Goal: Information Seeking & Learning: Learn about a topic

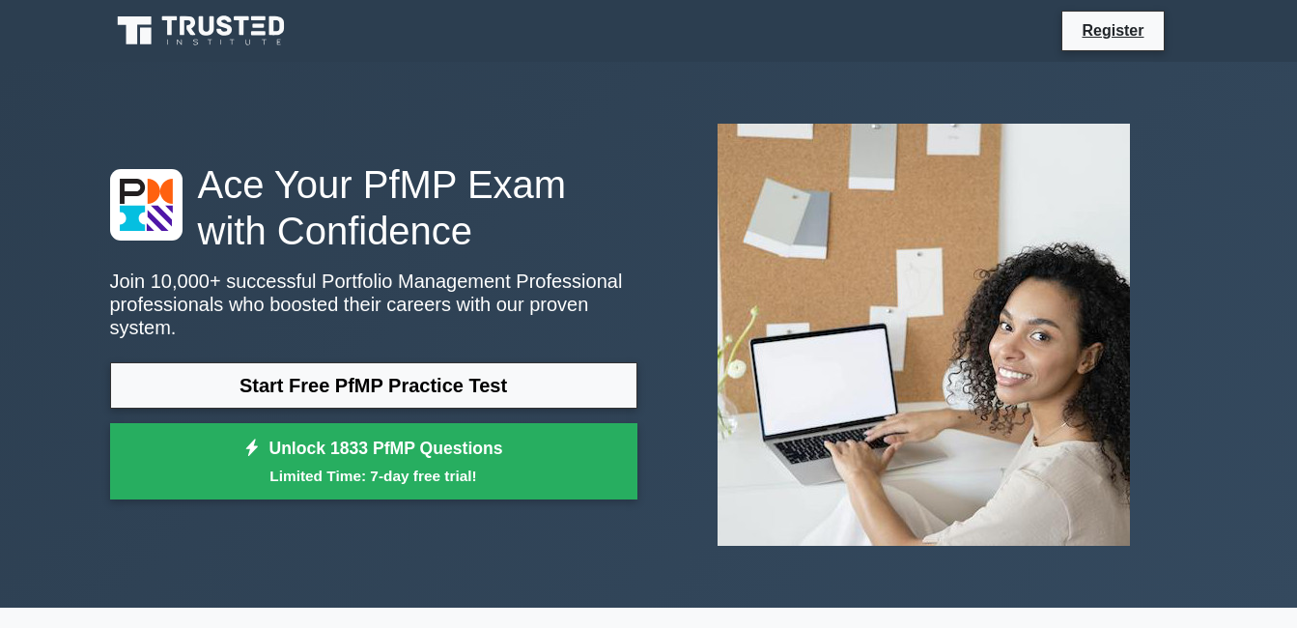
click at [246, 30] on icon at bounding box center [202, 31] width 185 height 37
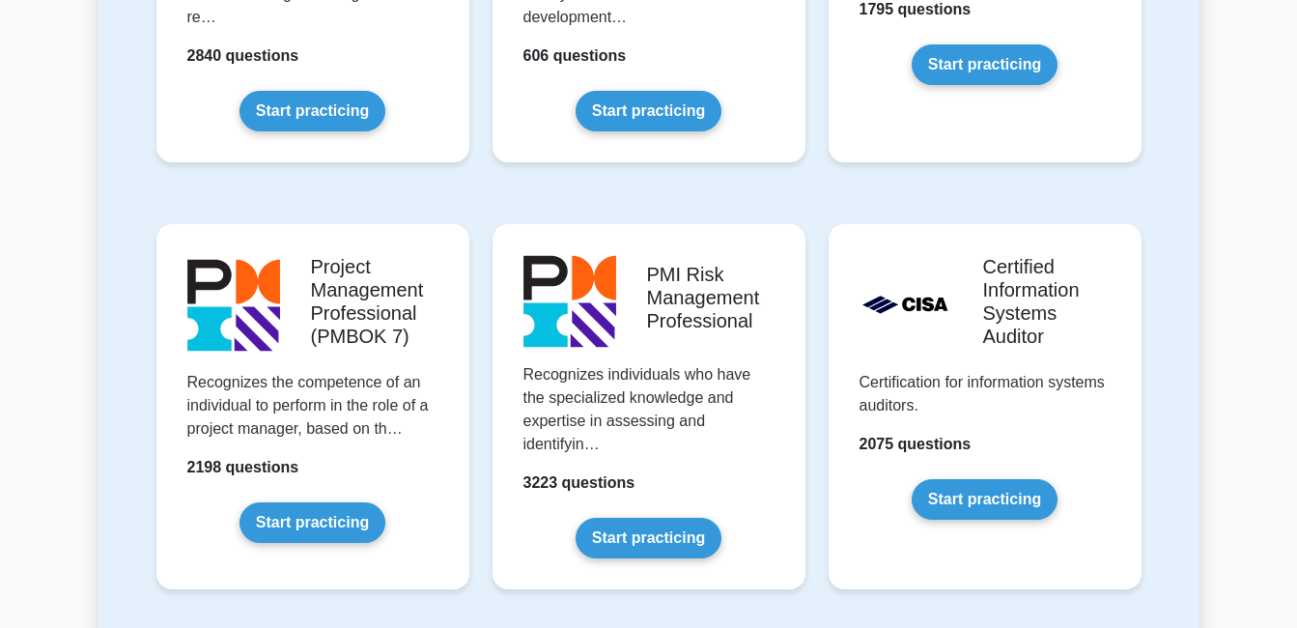
scroll to position [1555, 0]
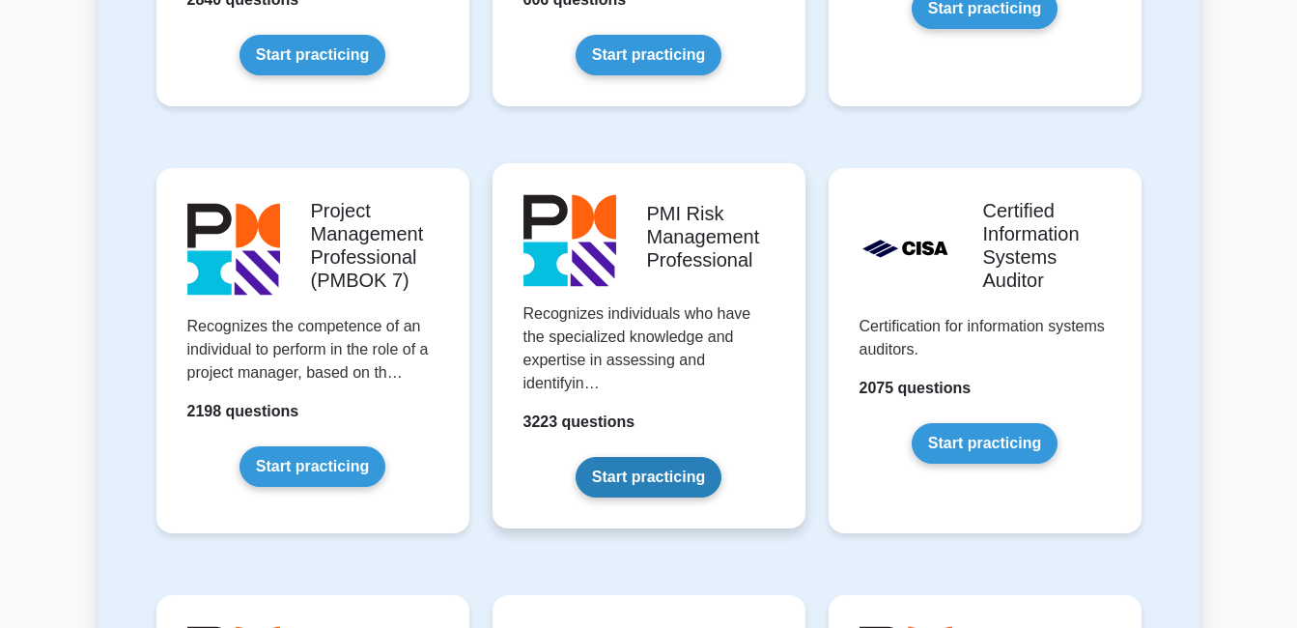
click at [669, 457] on link "Start practicing" at bounding box center [649, 477] width 146 height 41
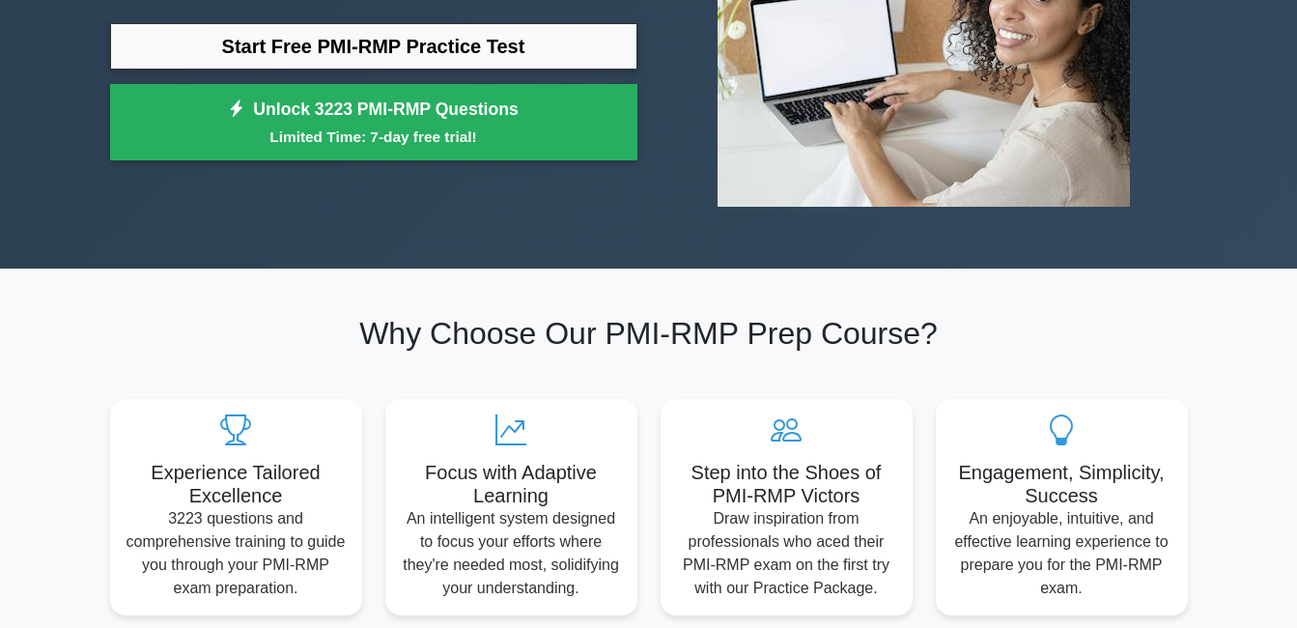
scroll to position [40, 0]
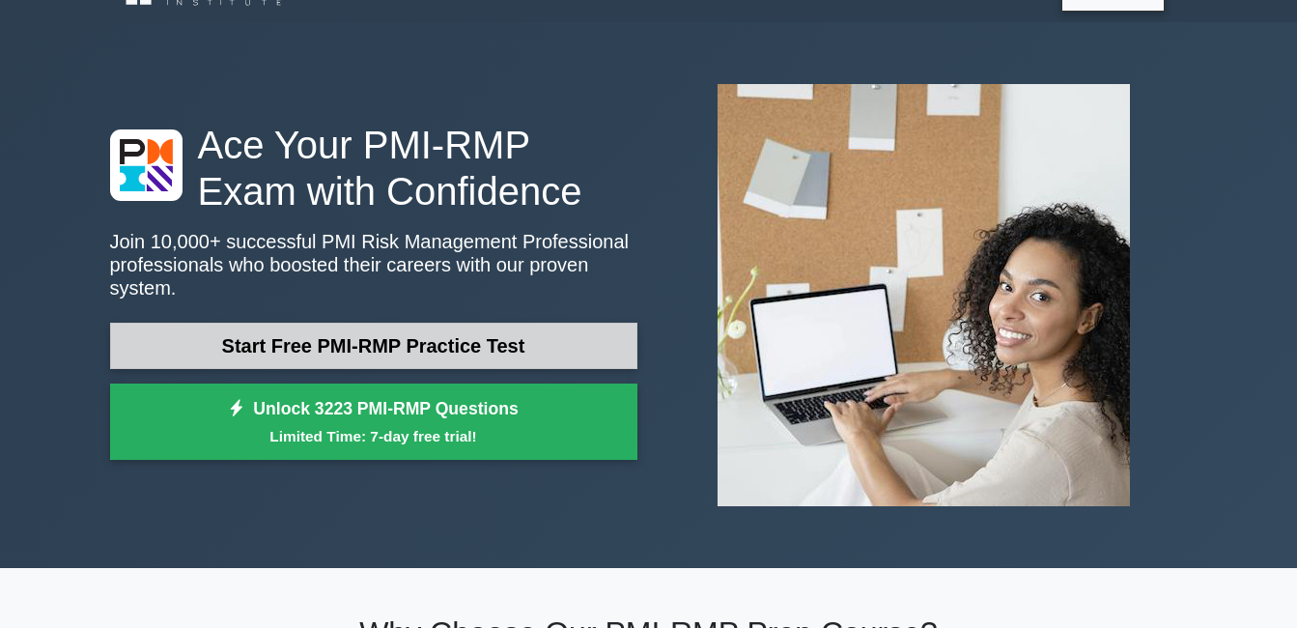
click at [494, 332] on link "Start Free PMI-RMP Practice Test" at bounding box center [373, 346] width 527 height 46
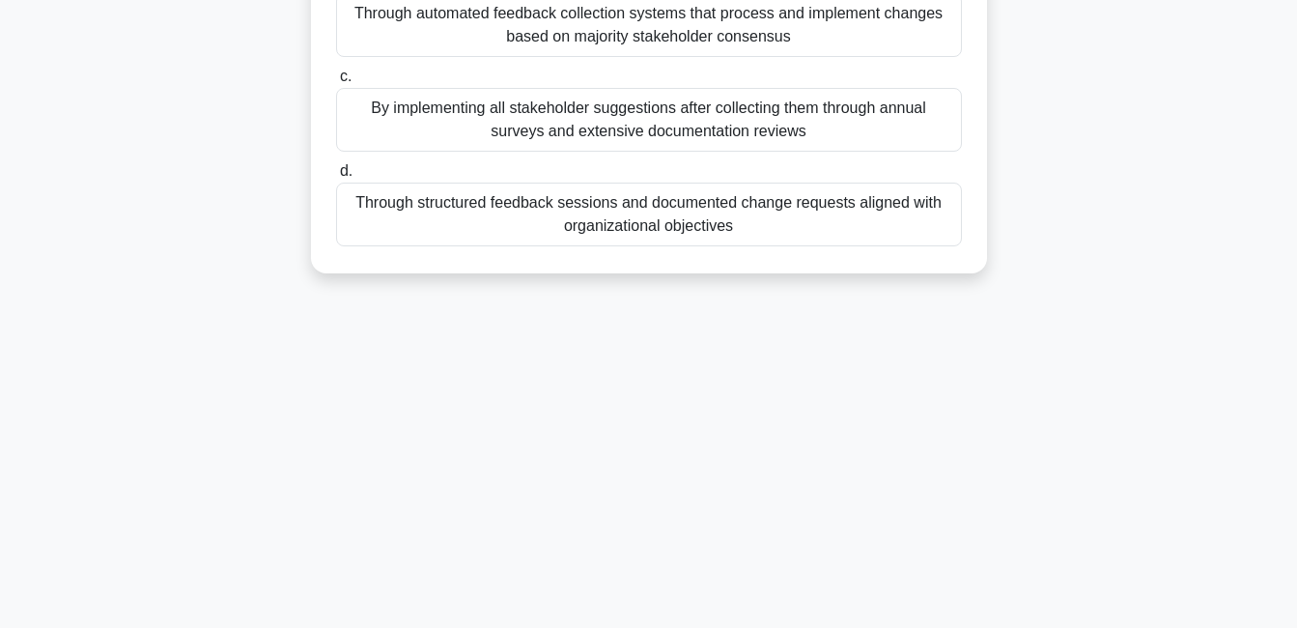
scroll to position [46, 0]
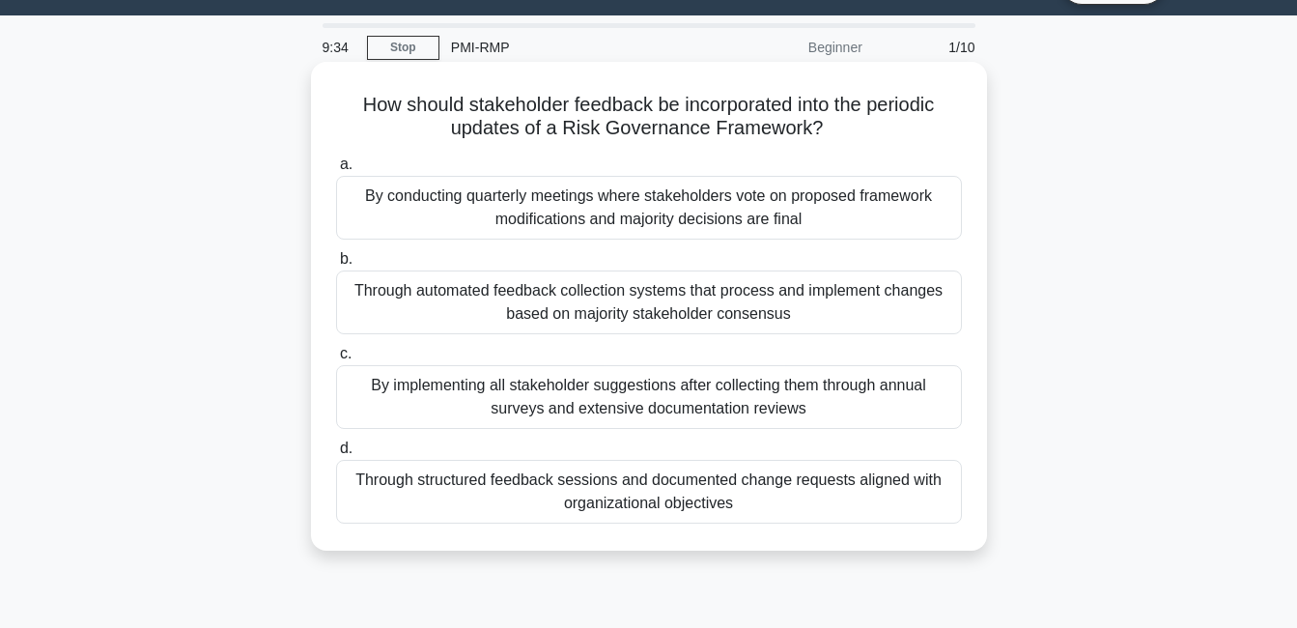
click at [625, 197] on div "By conducting quarterly meetings where stakeholders vote on proposed framework …" at bounding box center [649, 208] width 626 height 64
click at [336, 171] on input "a. By conducting quarterly meetings where stakeholders vote on proposed framewo…" at bounding box center [336, 164] width 0 height 13
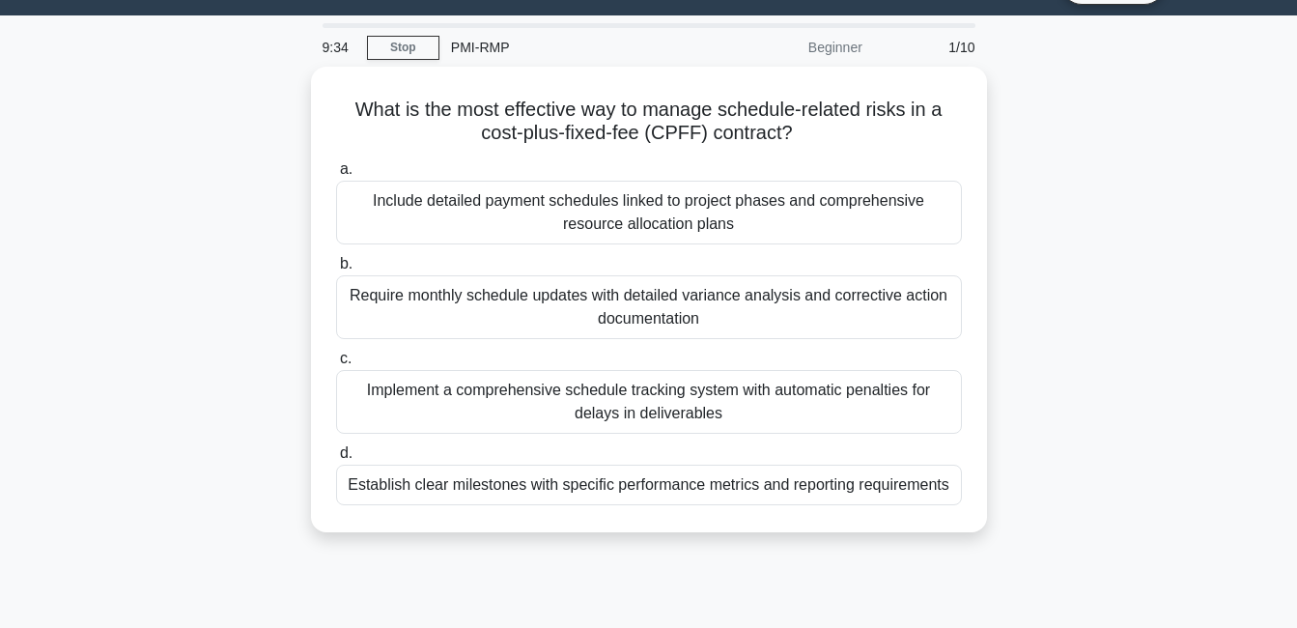
scroll to position [0, 0]
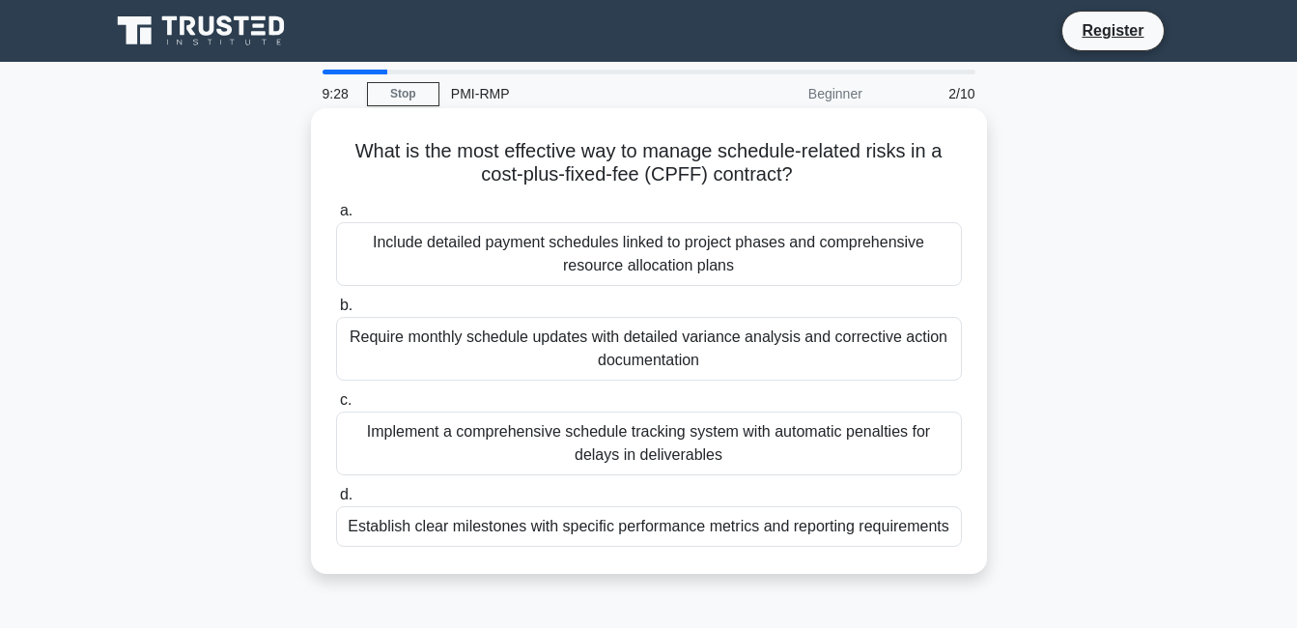
click at [629, 436] on div "Implement a comprehensive schedule tracking system with automatic penalties for…" at bounding box center [649, 444] width 626 height 64
click at [336, 407] on input "c. Implement a comprehensive schedule tracking system with automatic penalties …" at bounding box center [336, 400] width 0 height 13
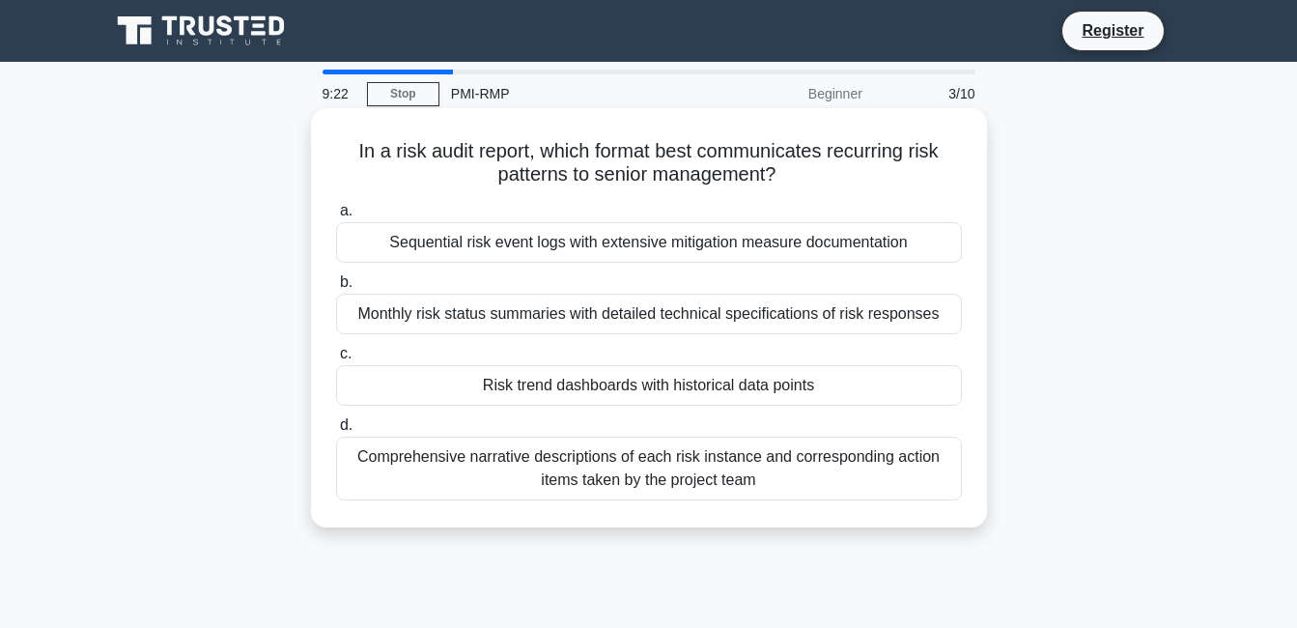
click at [620, 478] on div "Comprehensive narrative descriptions of each risk instance and corresponding ac…" at bounding box center [649, 469] width 626 height 64
click at [336, 432] on input "d. Comprehensive narrative descriptions of each risk instance and corresponding…" at bounding box center [336, 425] width 0 height 13
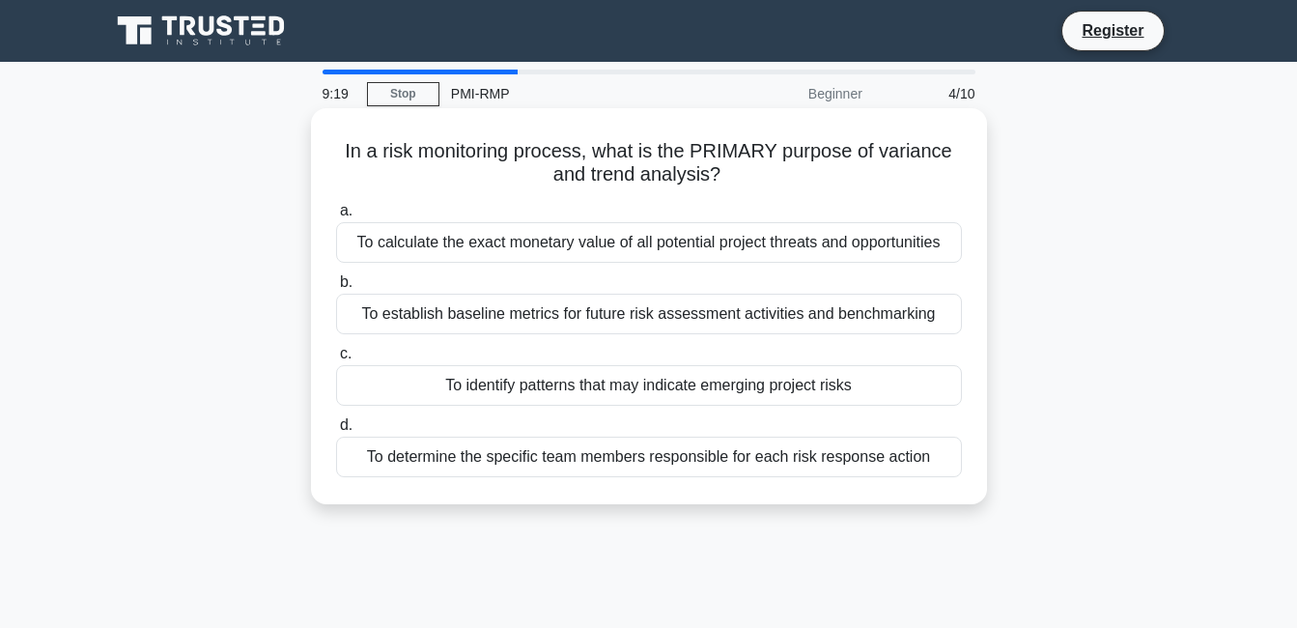
click at [605, 322] on div "To establish baseline metrics for future risk assessment activities and benchma…" at bounding box center [649, 314] width 626 height 41
click at [336, 289] on input "b. To establish baseline metrics for future risk assessment activities and benc…" at bounding box center [336, 282] width 0 height 13
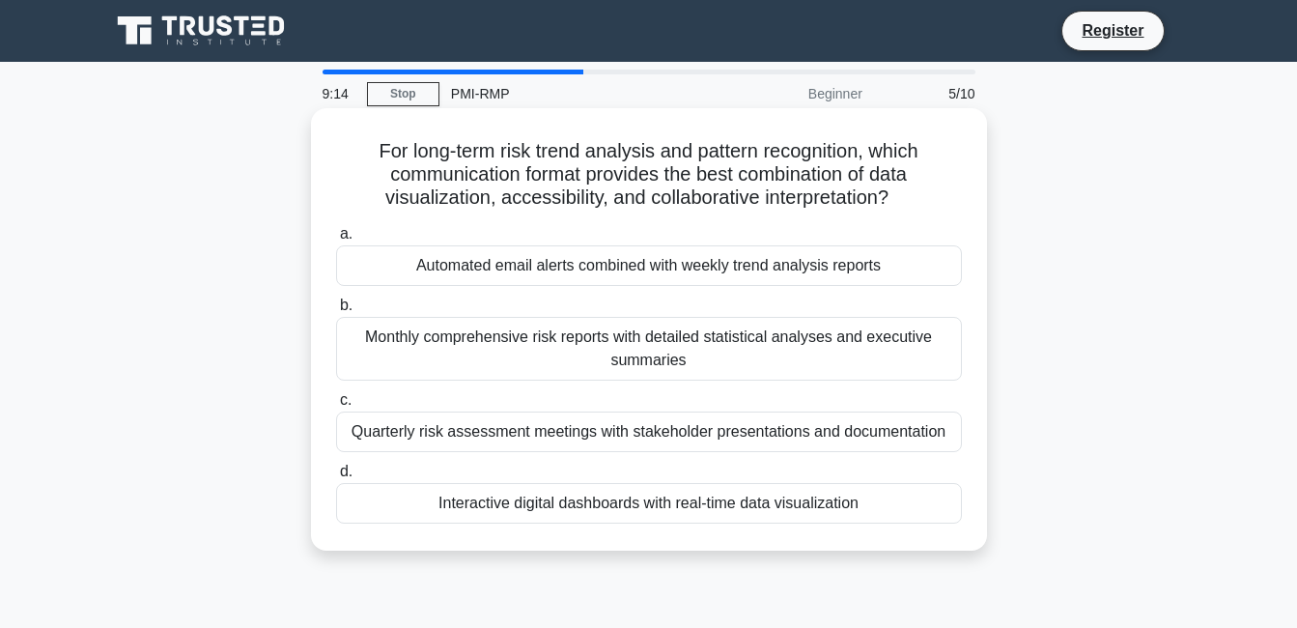
click at [583, 335] on div "Monthly comprehensive risk reports with detailed statistical analyses and execu…" at bounding box center [649, 349] width 626 height 64
click at [336, 312] on input "b. Monthly comprehensive risk reports with detailed statistical analyses and ex…" at bounding box center [336, 305] width 0 height 13
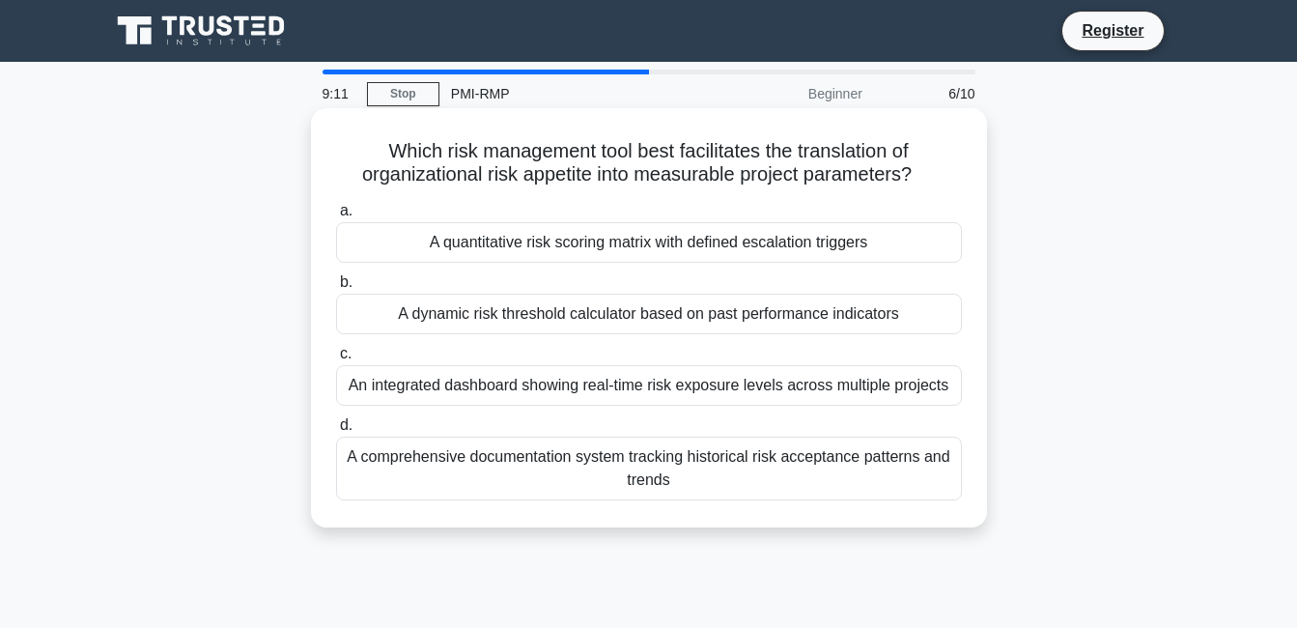
click at [591, 455] on div "A comprehensive documentation system tracking historical risk acceptance patter…" at bounding box center [649, 469] width 626 height 64
click at [336, 432] on input "d. A comprehensive documentation system tracking historical risk acceptance pat…" at bounding box center [336, 425] width 0 height 13
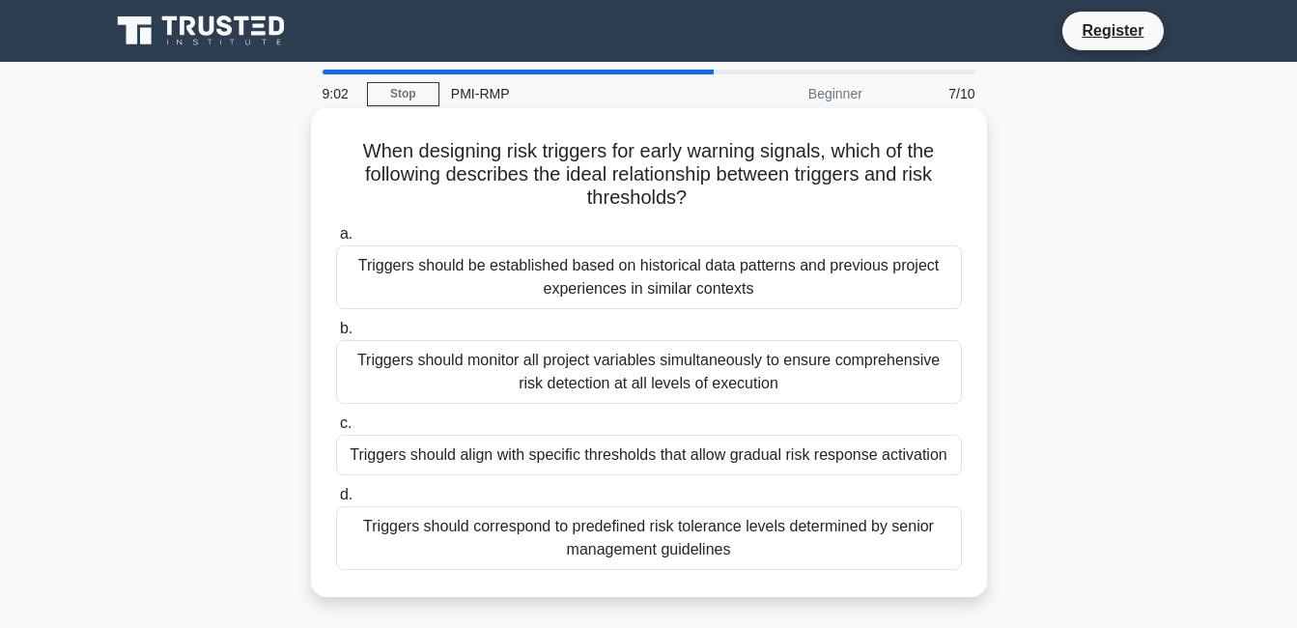
click at [632, 369] on div "Triggers should monitor all project variables simultaneously to ensure comprehe…" at bounding box center [649, 372] width 626 height 64
click at [336, 335] on input "b. Triggers should monitor all project variables simultaneously to ensure compr…" at bounding box center [336, 329] width 0 height 13
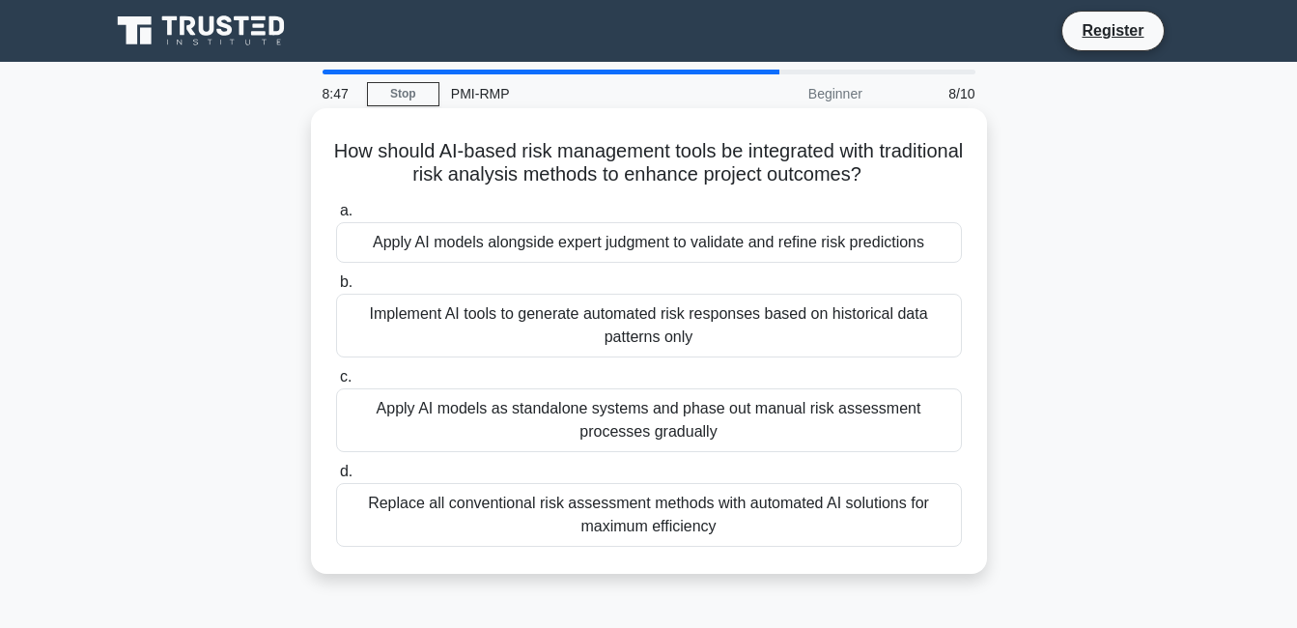
click at [629, 250] on div "Apply AI models alongside expert judgment to validate and refine risk predictio…" at bounding box center [649, 242] width 626 height 41
click at [336, 217] on input "a. Apply AI models alongside expert judgment to validate and refine risk predic…" at bounding box center [336, 211] width 0 height 13
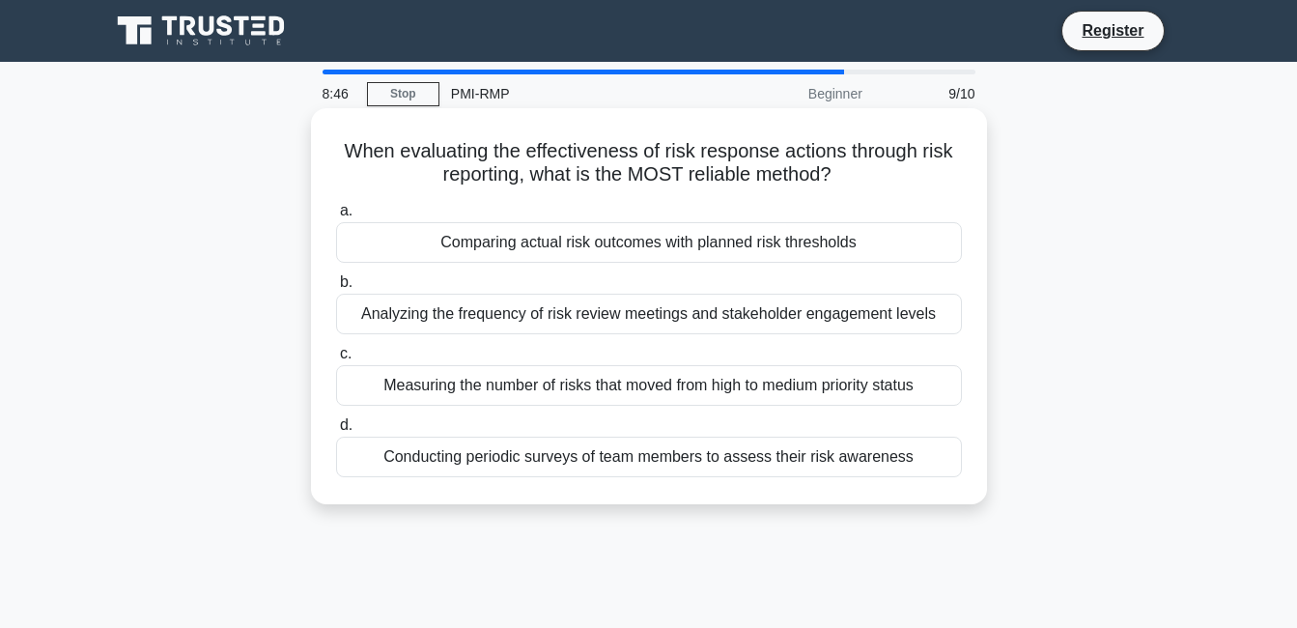
click at [626, 324] on div "Analyzing the frequency of risk review meetings and stakeholder engagement leve…" at bounding box center [649, 314] width 626 height 41
click at [336, 289] on input "b. Analyzing the frequency of risk review meetings and stakeholder engagement l…" at bounding box center [336, 282] width 0 height 13
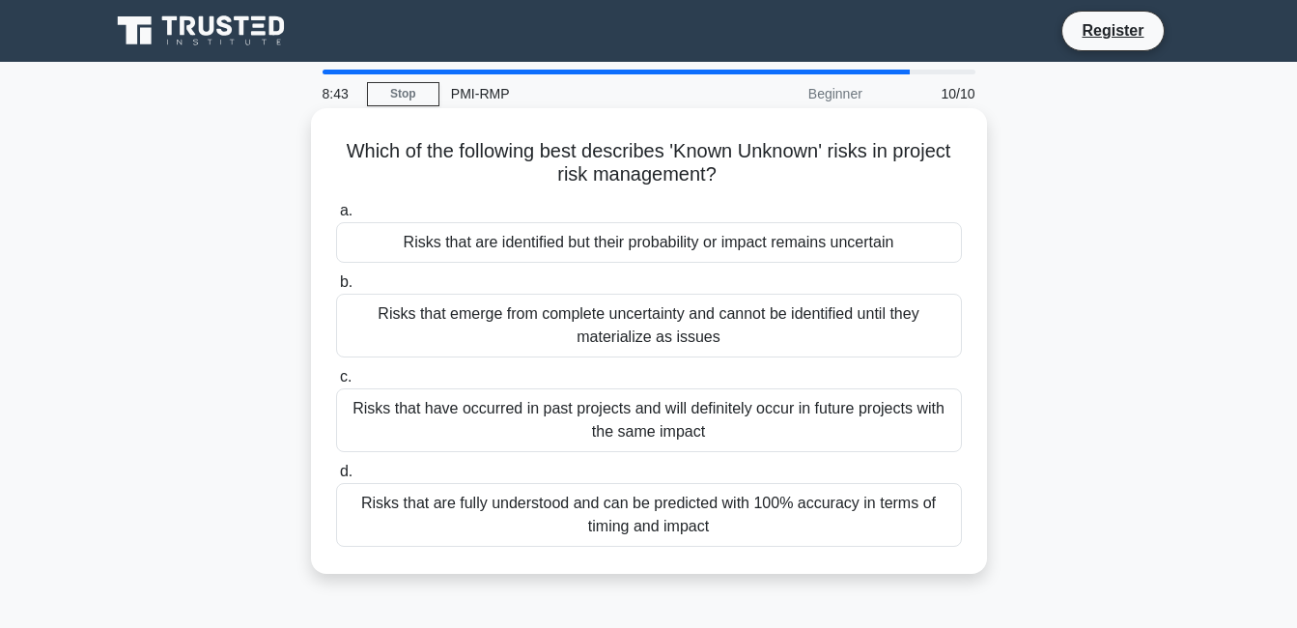
click at [630, 416] on div "Risks that have occurred in past projects and will definitely occur in future p…" at bounding box center [649, 420] width 626 height 64
click at [336, 384] on input "c. Risks that have occurred in past projects and will definitely occur in futur…" at bounding box center [336, 377] width 0 height 13
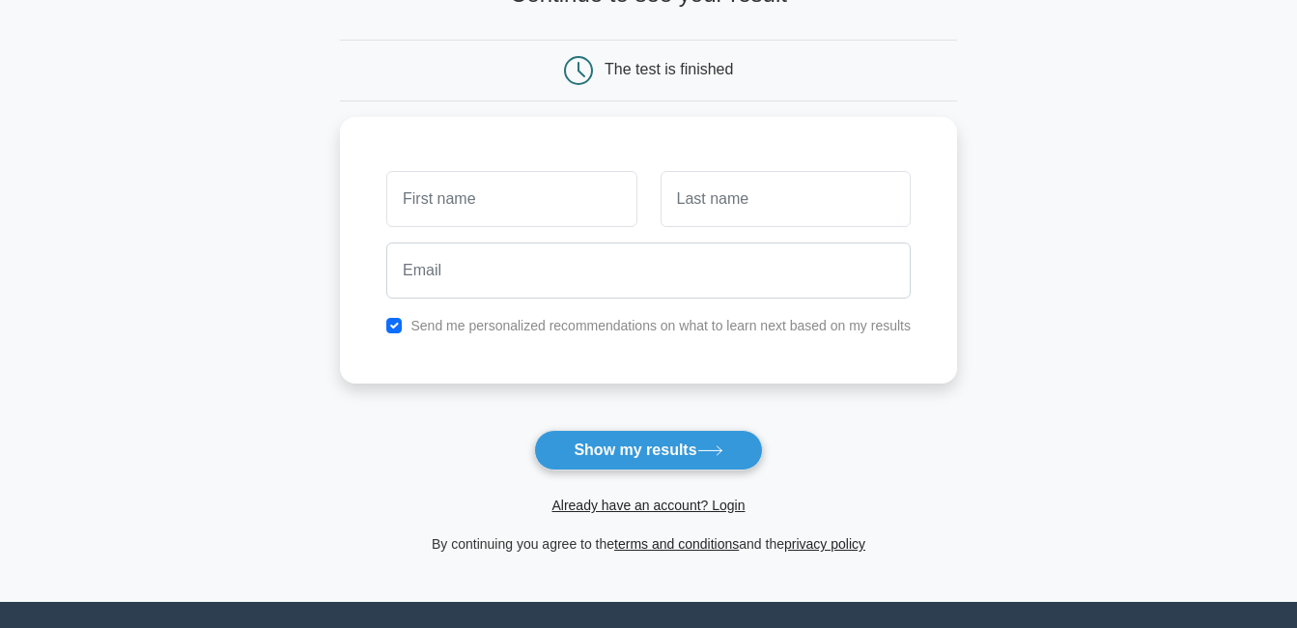
scroll to position [157, 0]
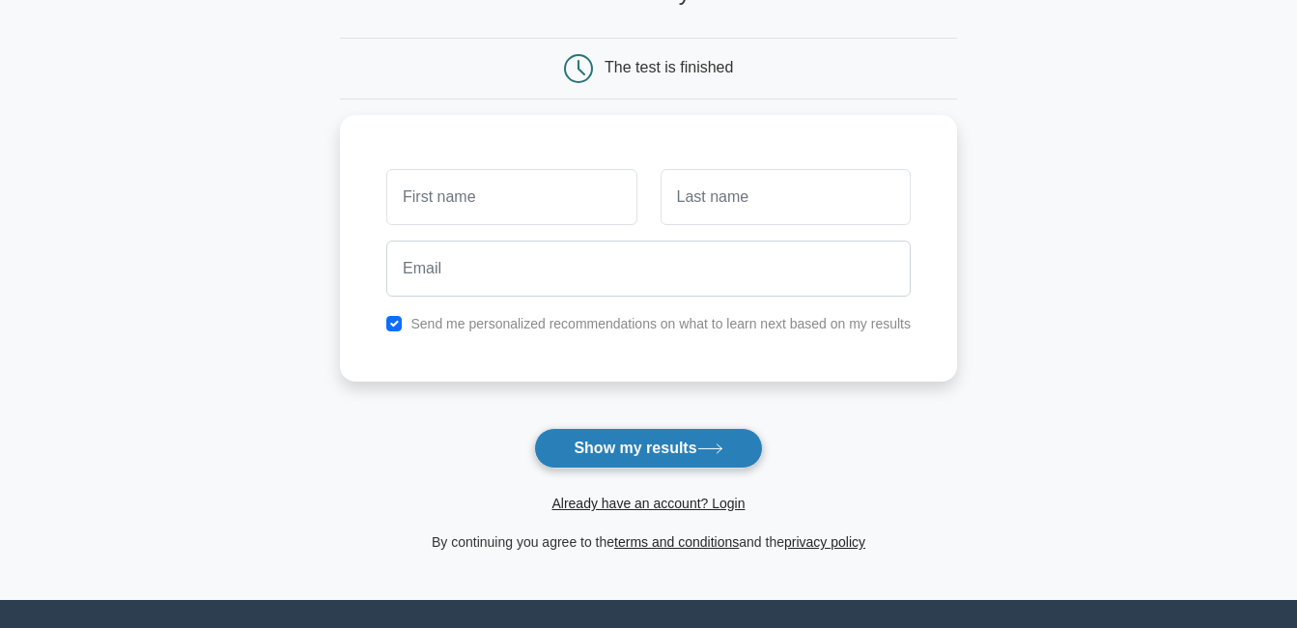
click at [709, 464] on button "Show my results" at bounding box center [648, 448] width 228 height 41
click at [456, 84] on div "The test is finished" at bounding box center [648, 69] width 617 height 62
